Goal: Transaction & Acquisition: Purchase product/service

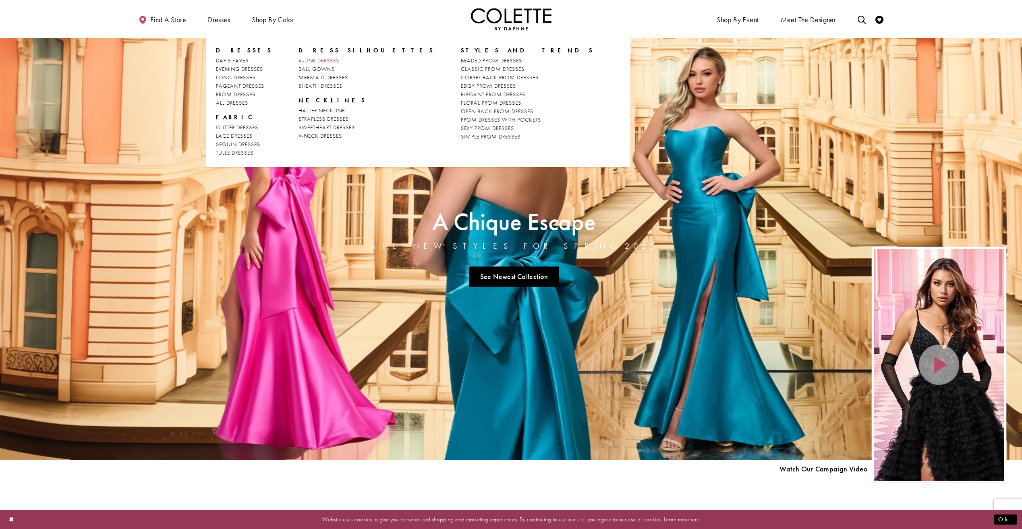
click at [322, 62] on span "A-LINE DRESSES" at bounding box center [318, 60] width 41 height 7
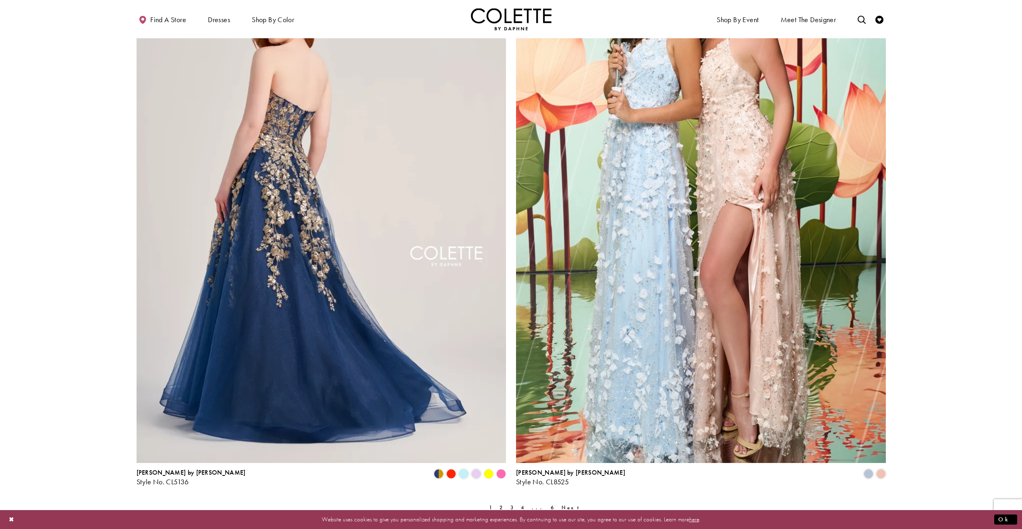
scroll to position [1772, 0]
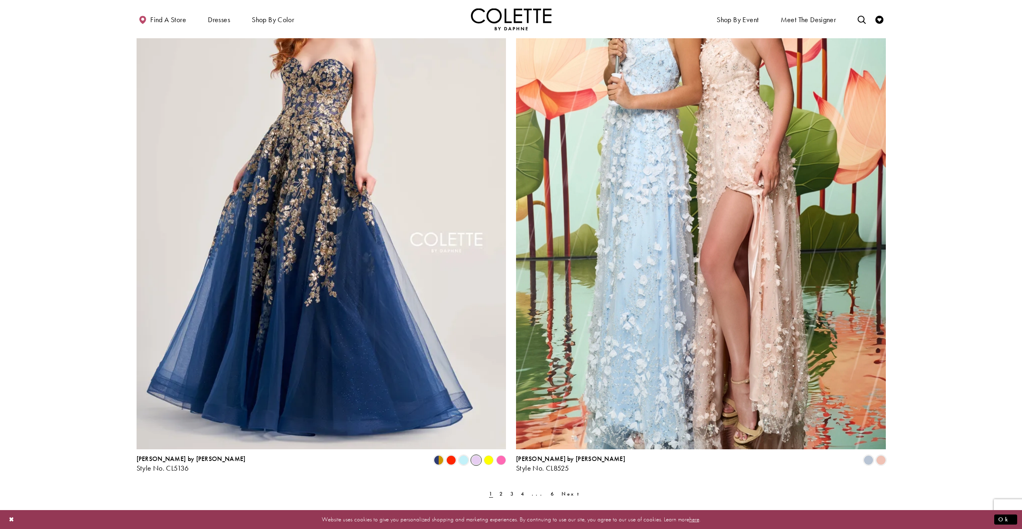
click at [476, 462] on span "Product List" at bounding box center [476, 460] width 10 height 10
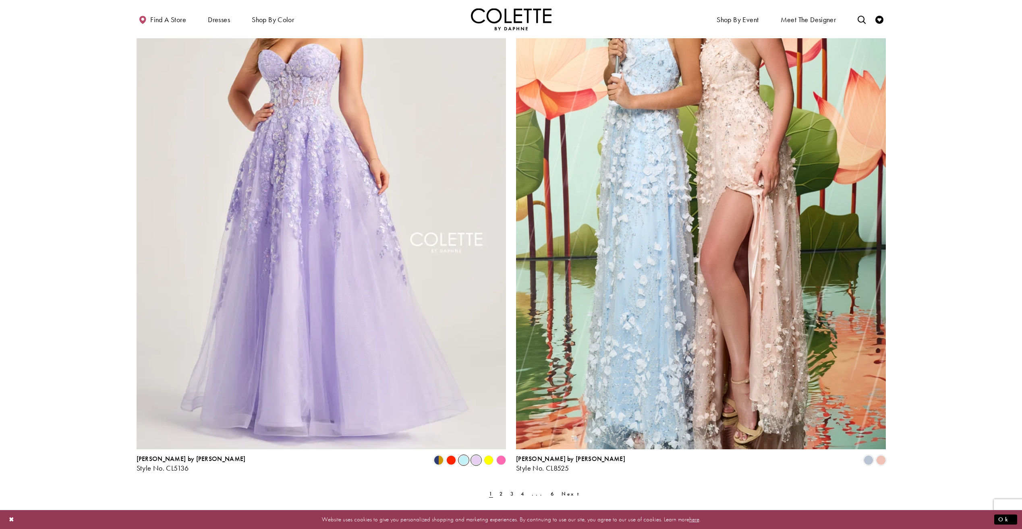
click at [464, 462] on span "Product List" at bounding box center [464, 460] width 10 height 10
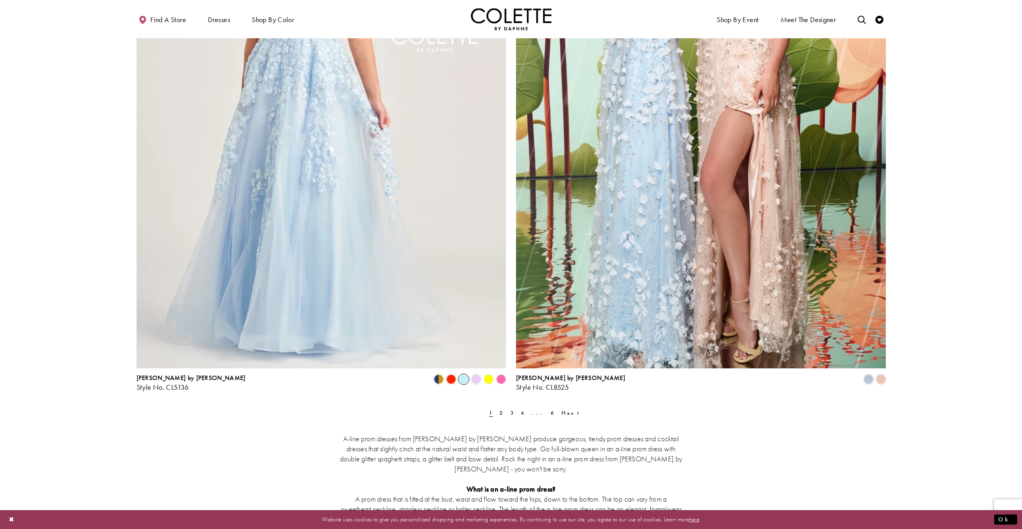
scroll to position [2014, 0]
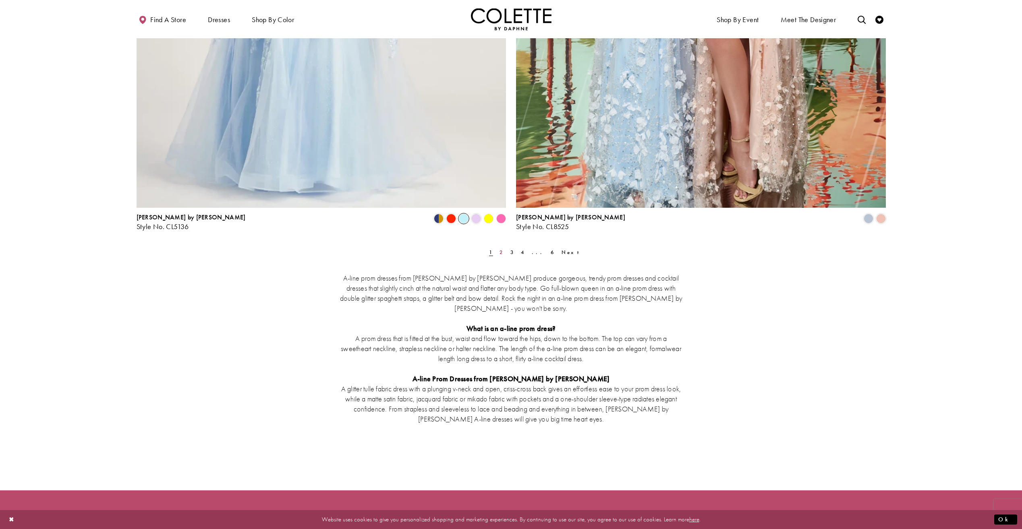
click at [499, 252] on span "2" at bounding box center [501, 252] width 4 height 7
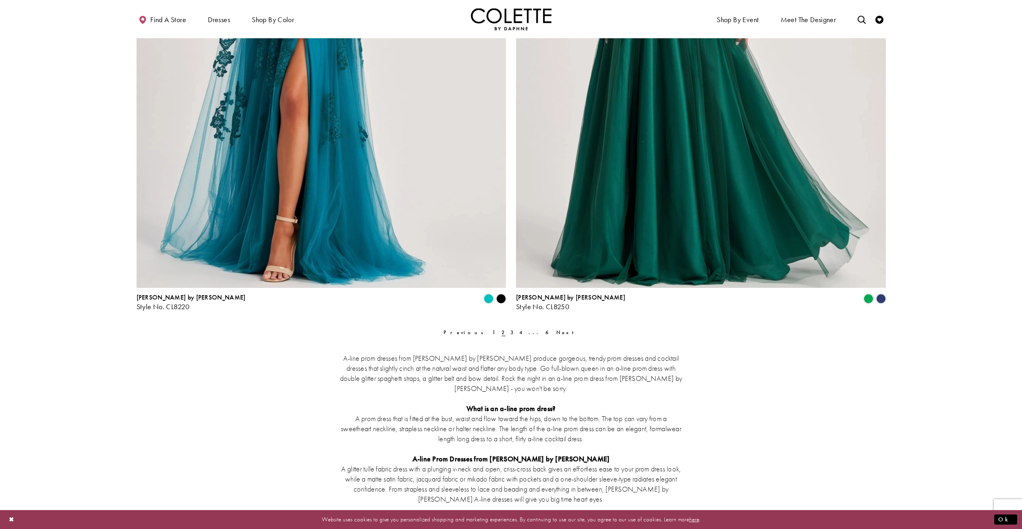
scroll to position [2017, 0]
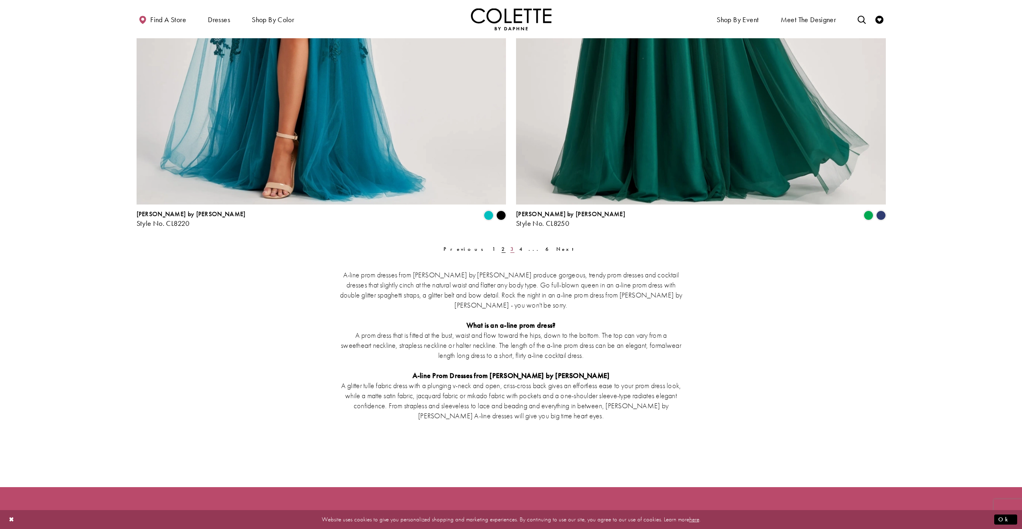
click at [510, 250] on span "3" at bounding box center [512, 249] width 4 height 7
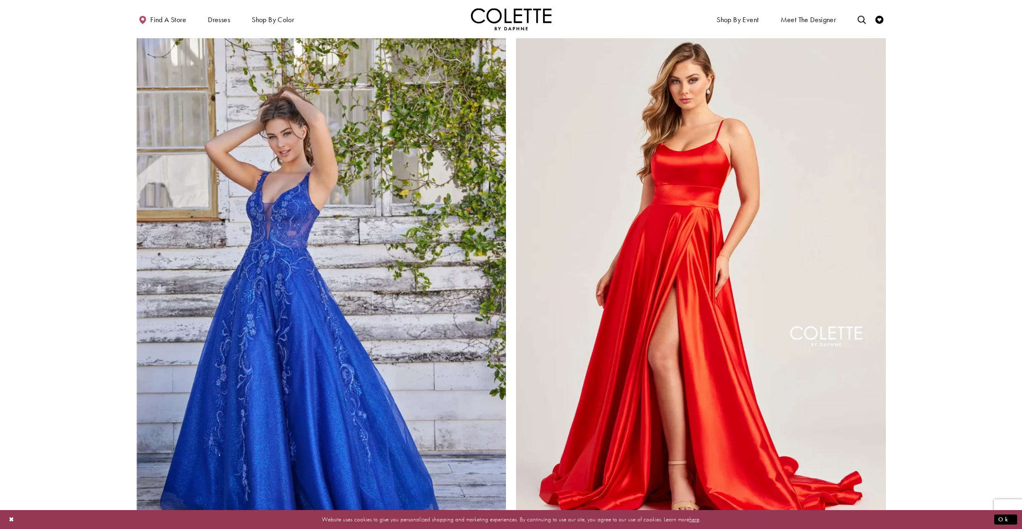
scroll to position [1856, 0]
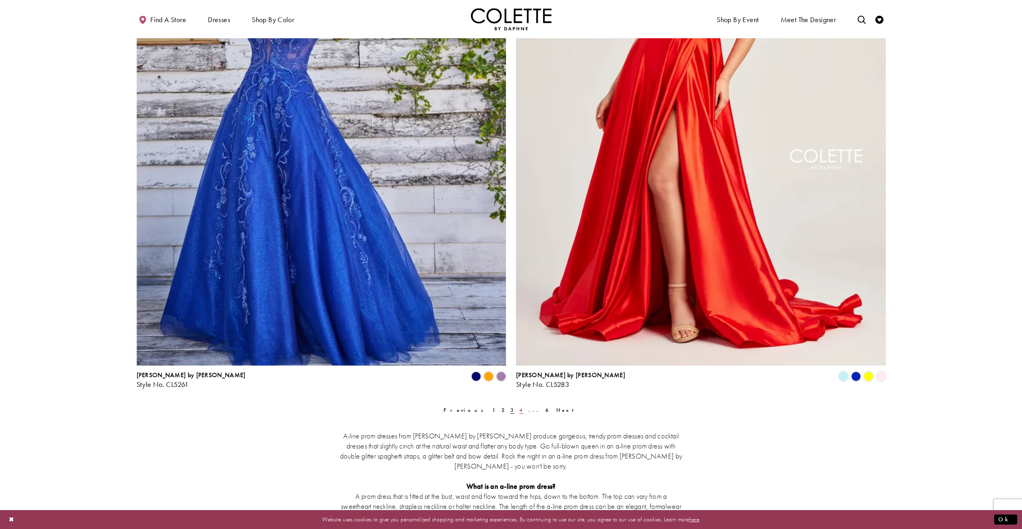
click at [519, 410] on link "4" at bounding box center [521, 410] width 9 height 12
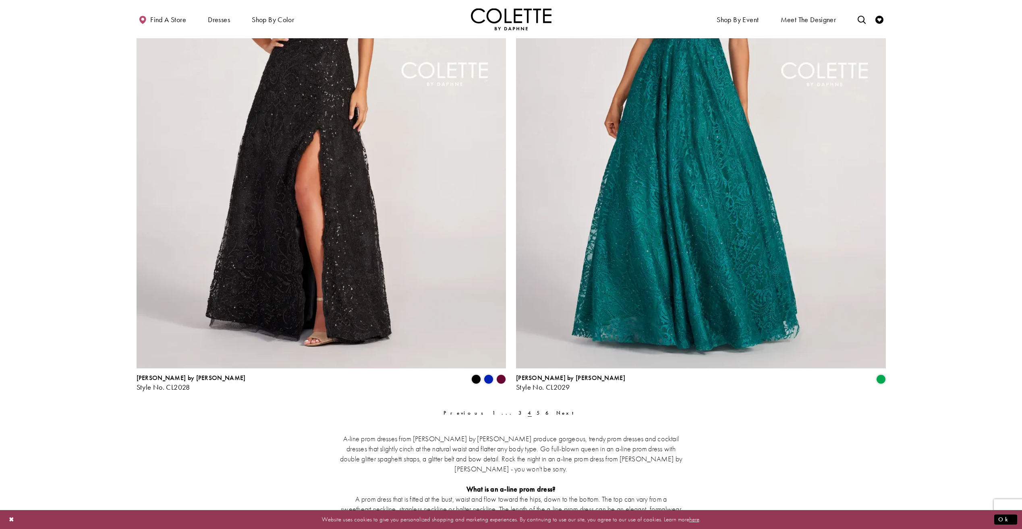
scroll to position [1896, 0]
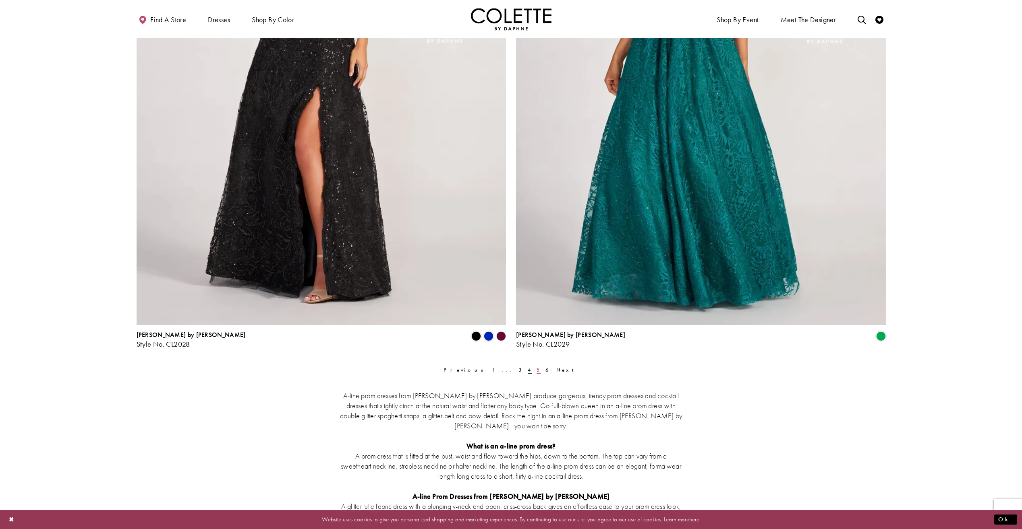
click at [536, 370] on span "5" at bounding box center [538, 369] width 4 height 7
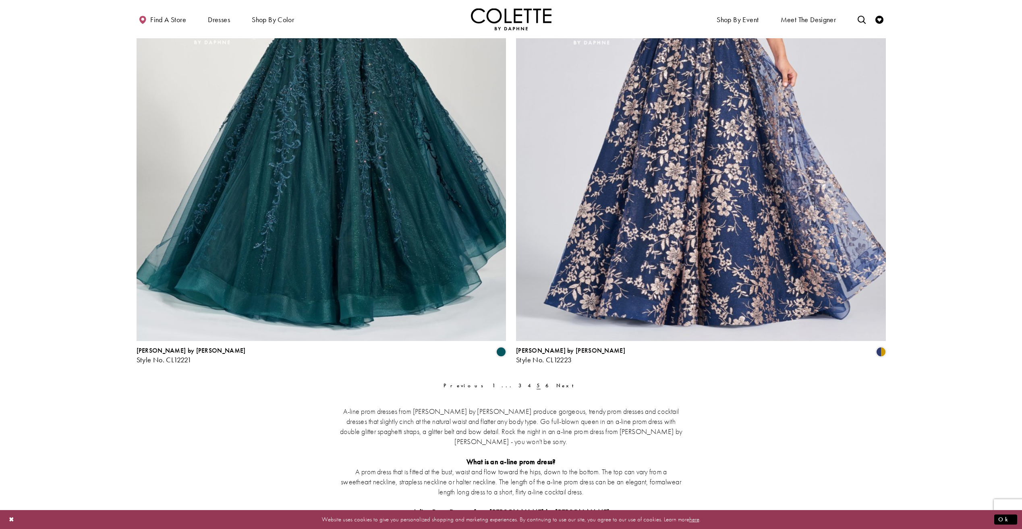
scroll to position [1896, 0]
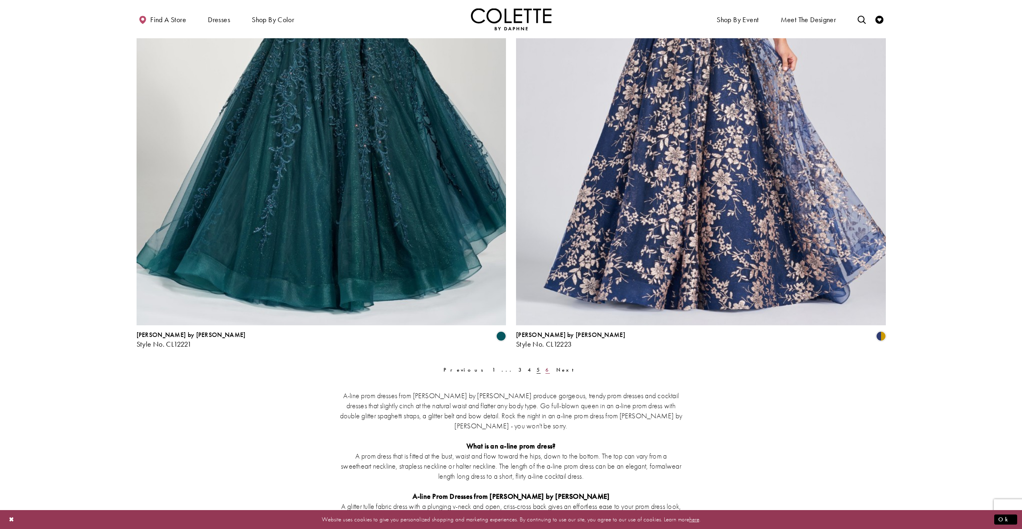
click at [545, 369] on span "6" at bounding box center [547, 369] width 4 height 7
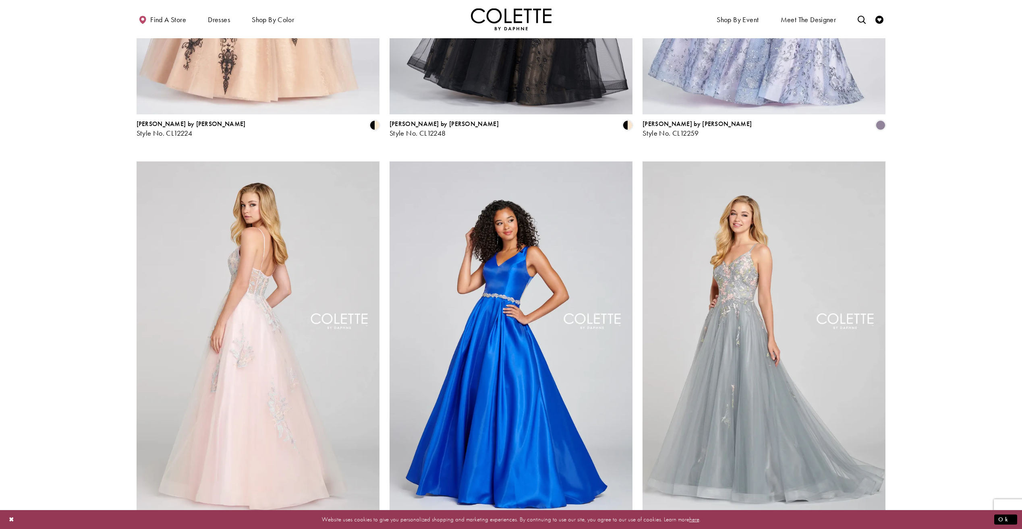
scroll to position [366, 0]
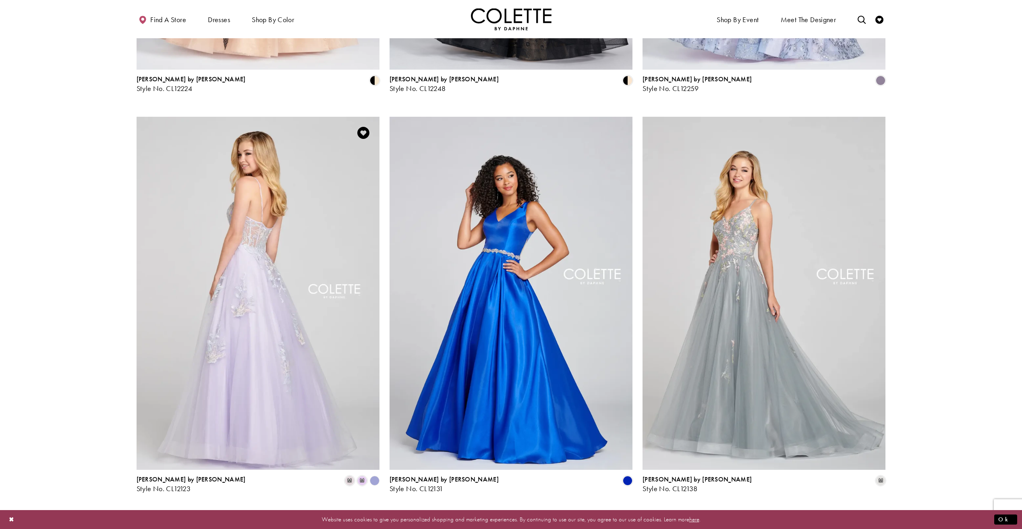
click at [275, 276] on img "Visit Colette by Daphne Style No. CL12123 Page" at bounding box center [258, 294] width 243 height 354
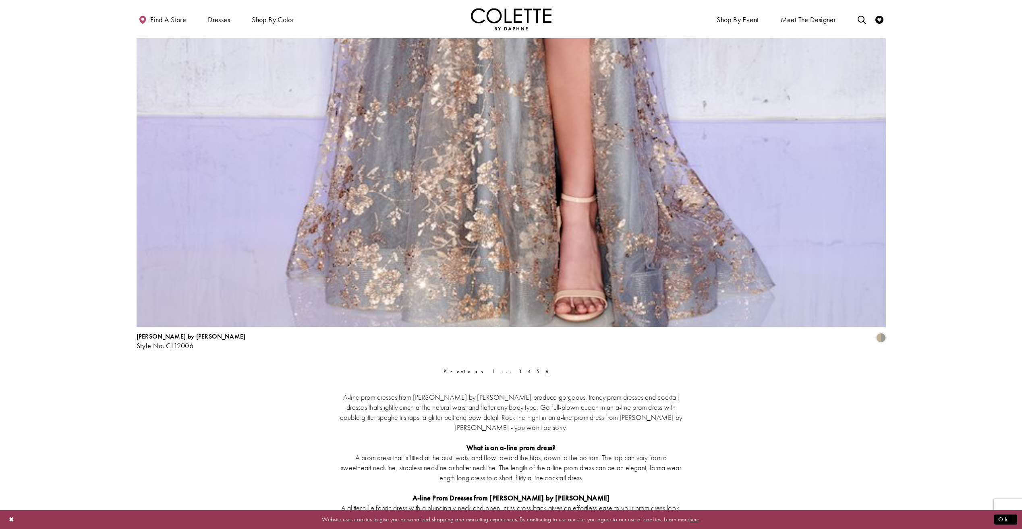
scroll to position [1735, 0]
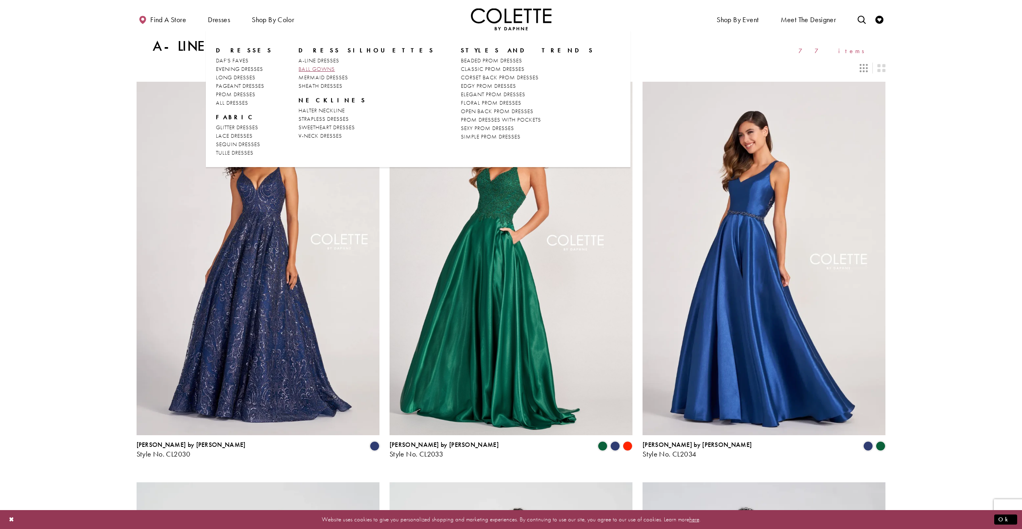
click at [317, 70] on span "BALL GOWNS" at bounding box center [316, 68] width 36 height 7
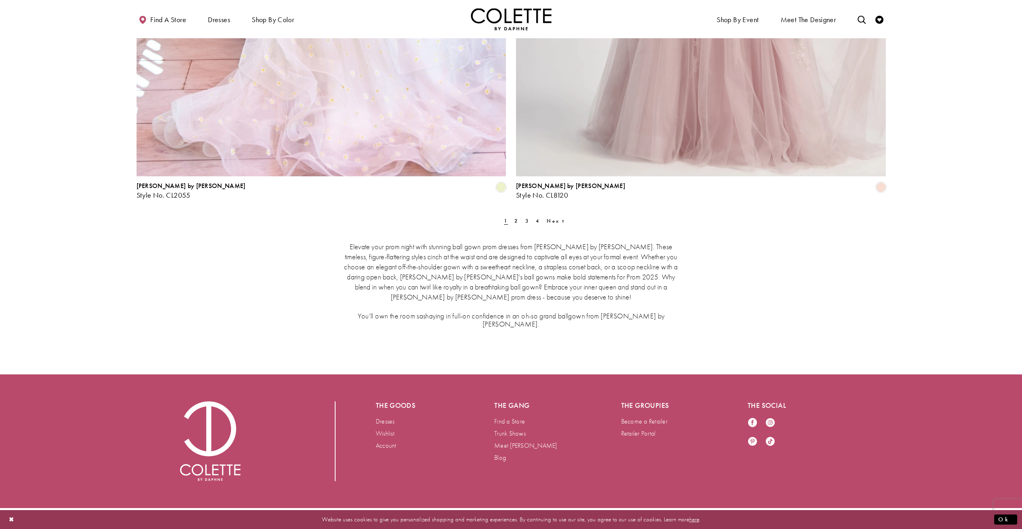
scroll to position [2049, 0]
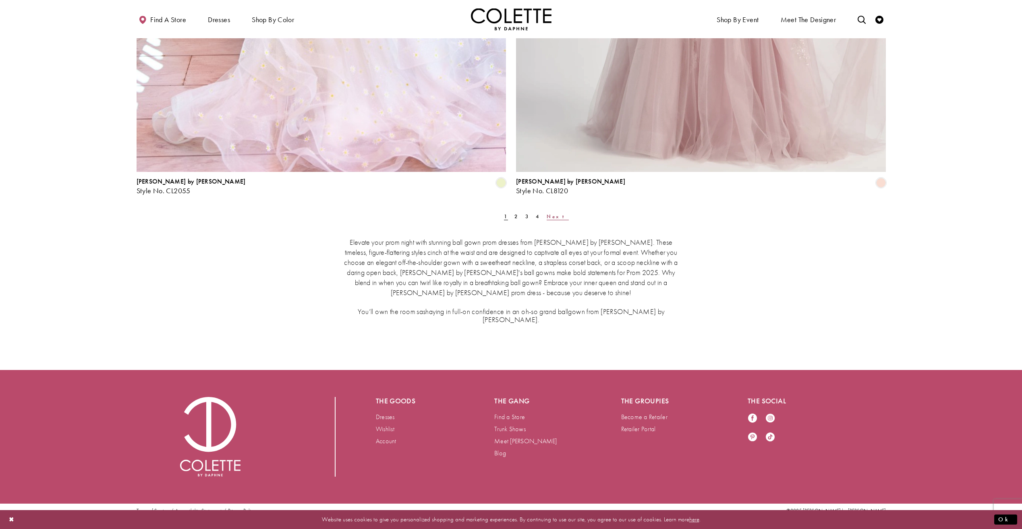
click at [546, 217] on span "Next" at bounding box center [557, 216] width 22 height 7
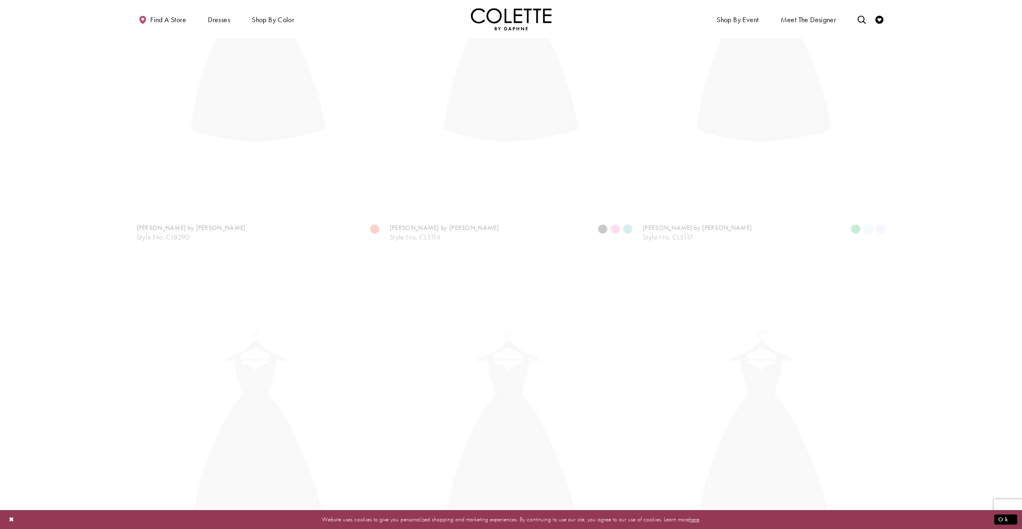
scroll to position [43, 0]
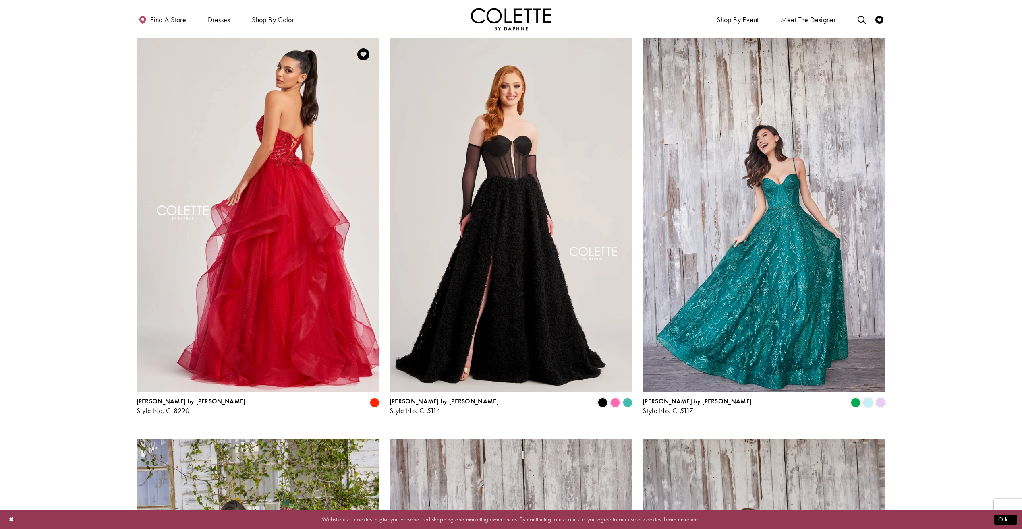
click at [247, 219] on img "Visit Colette by Daphne Style No. CL8290 Page" at bounding box center [258, 215] width 243 height 354
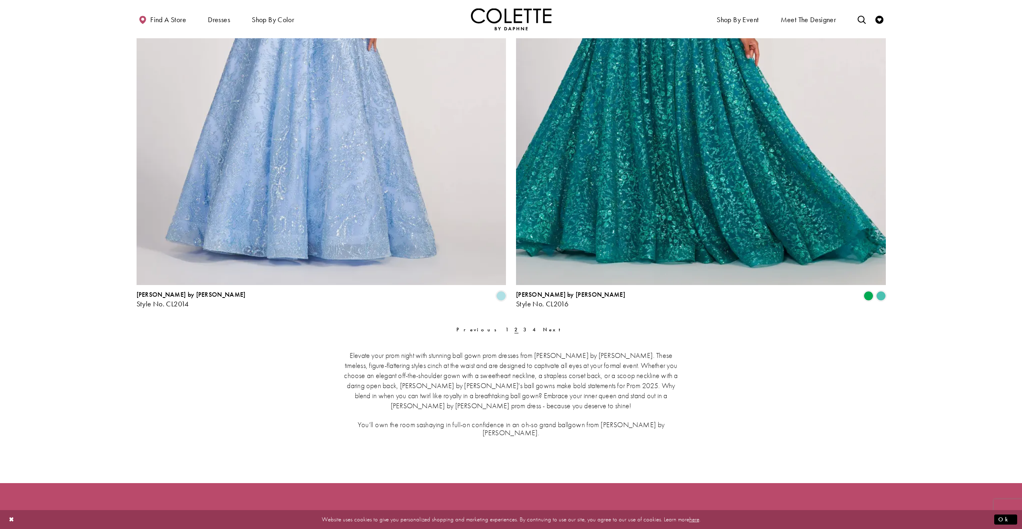
scroll to position [2049, 0]
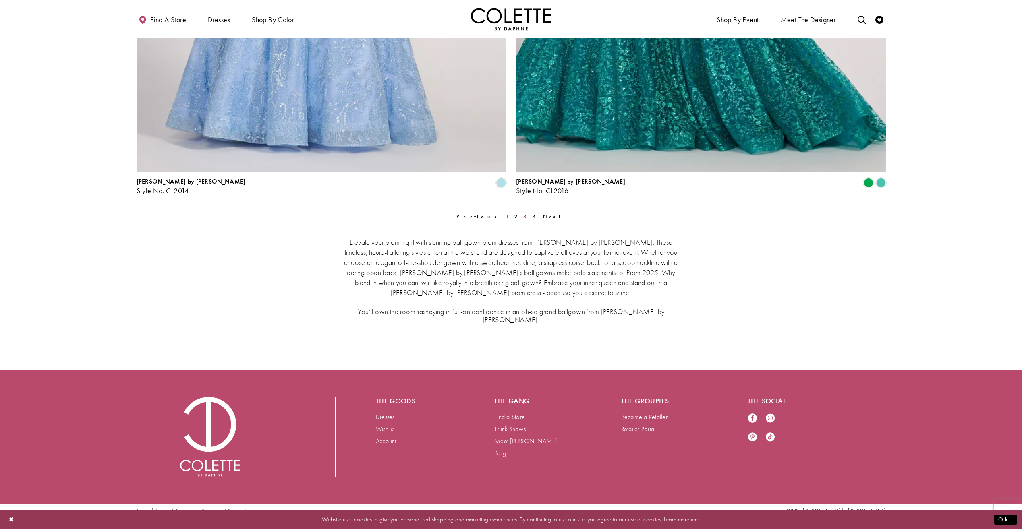
click at [523, 215] on span "3" at bounding box center [525, 216] width 4 height 7
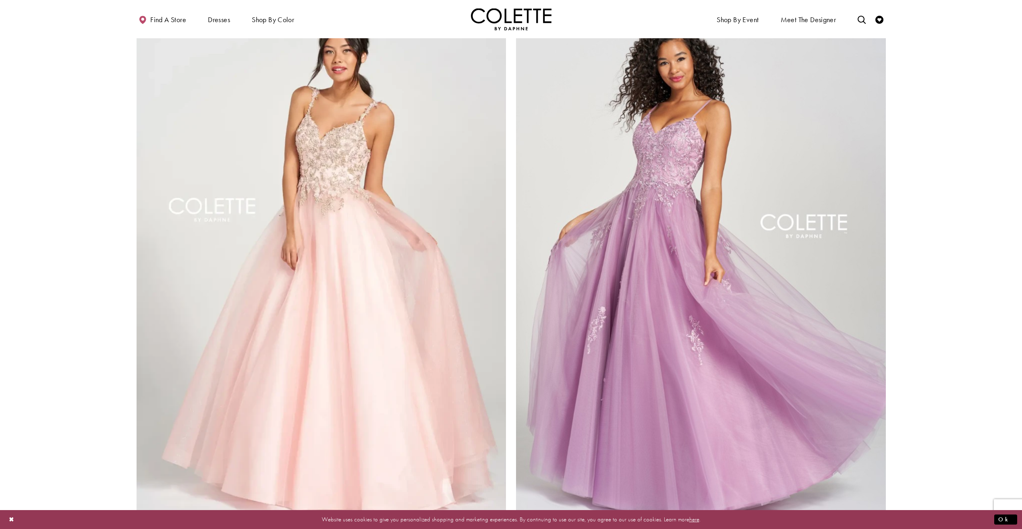
scroll to position [1976, 0]
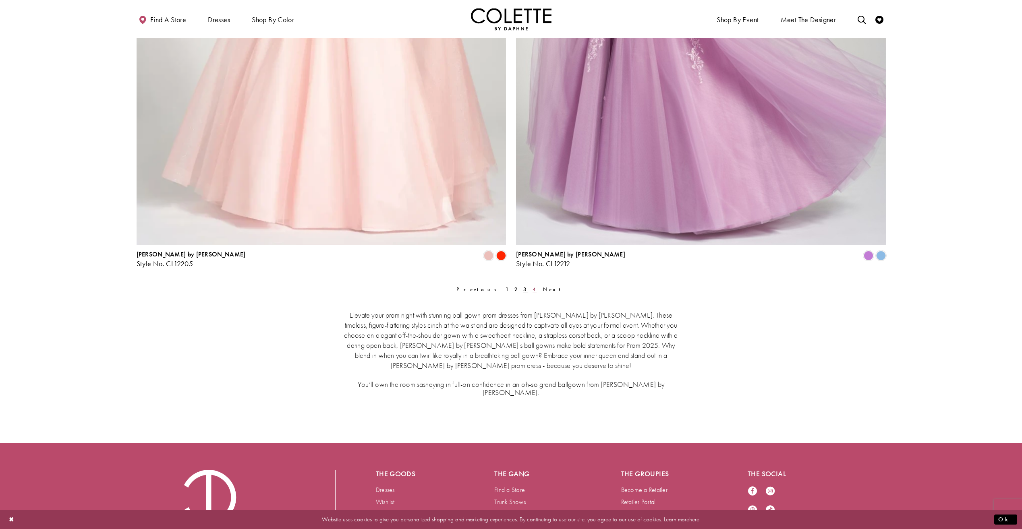
click at [532, 290] on span "4" at bounding box center [534, 289] width 4 height 7
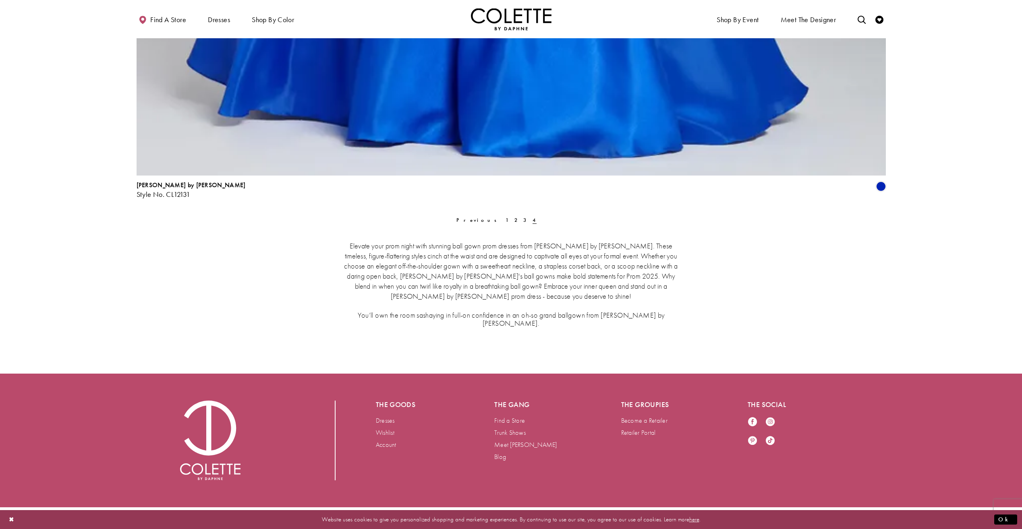
scroll to position [1801, 0]
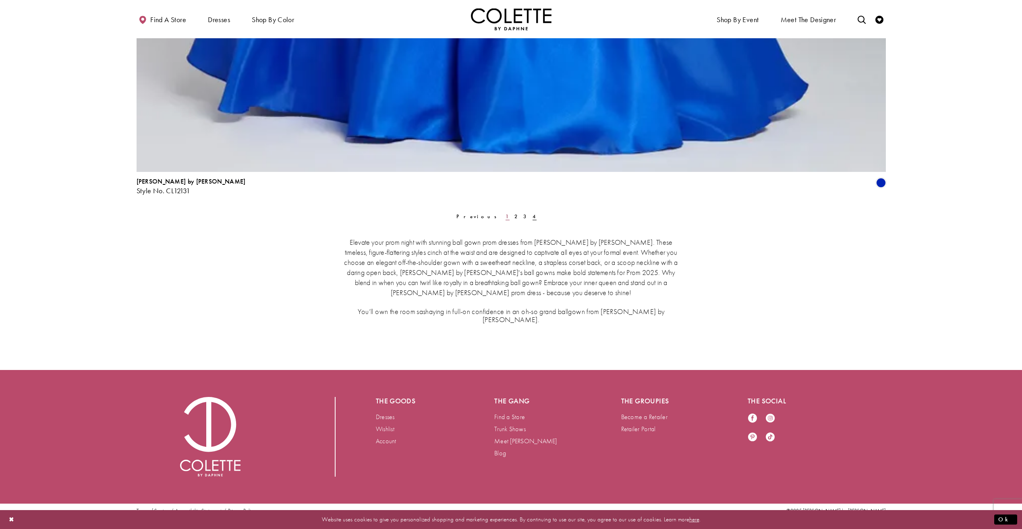
click at [505, 218] on span "1" at bounding box center [507, 216] width 4 height 7
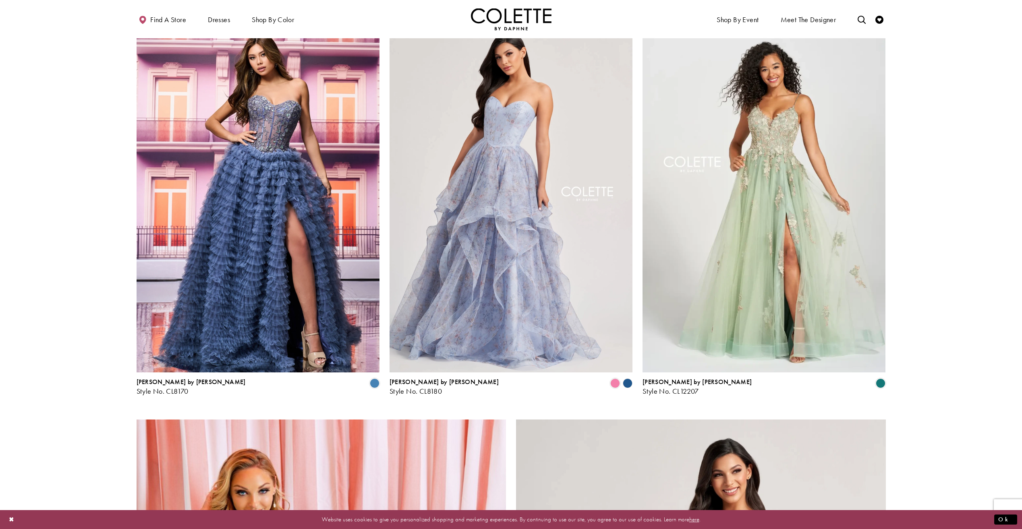
scroll to position [1252, 0]
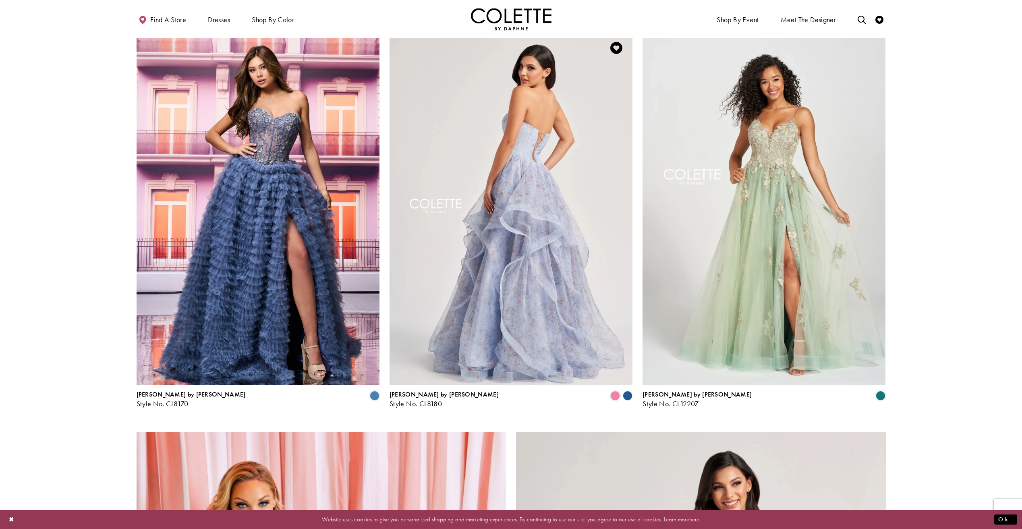
click at [536, 151] on img "Visit Colette by Daphne Style No. CL8180 Page" at bounding box center [510, 209] width 243 height 354
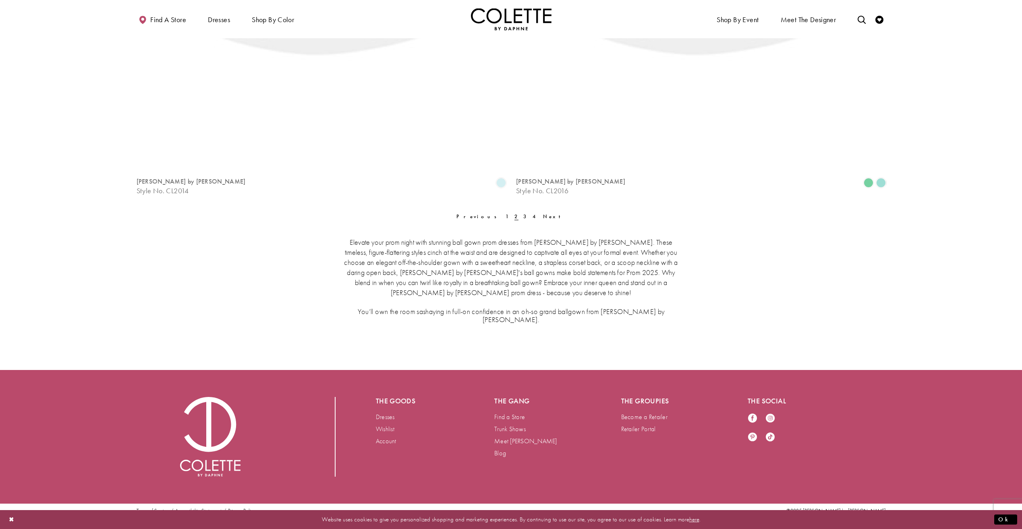
scroll to position [43, 0]
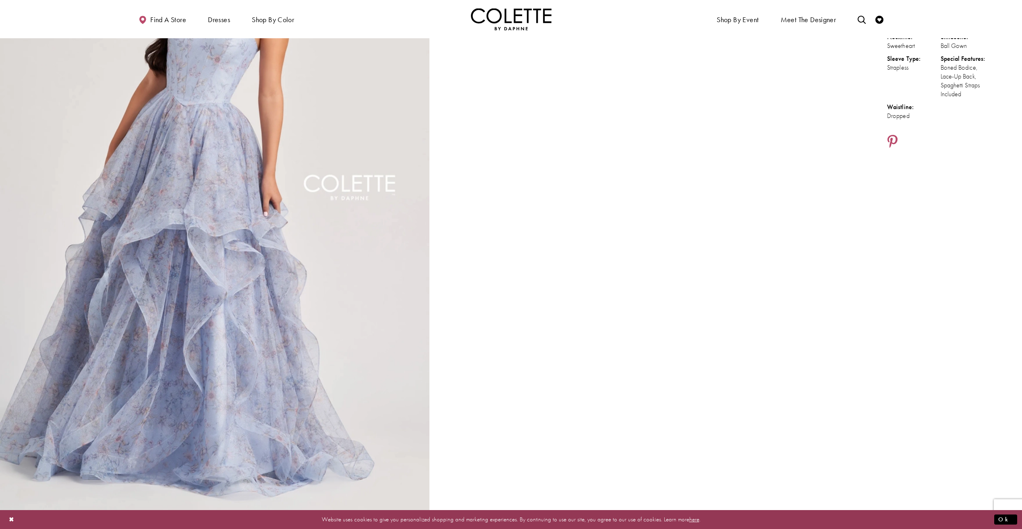
scroll to position [161, 0]
